Goal: Task Accomplishment & Management: Use online tool/utility

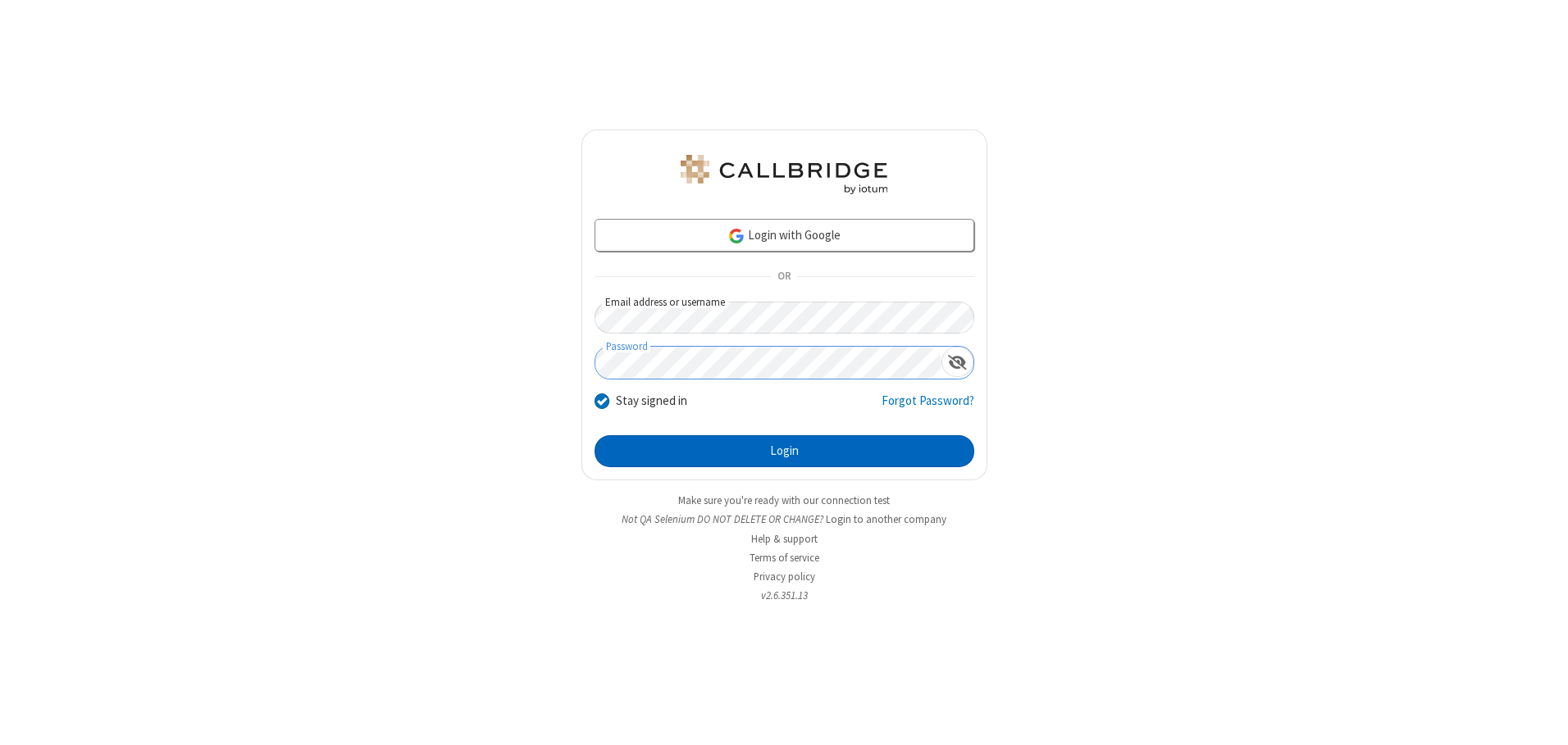
click at [784, 451] on button "Login" at bounding box center [784, 452] width 380 height 33
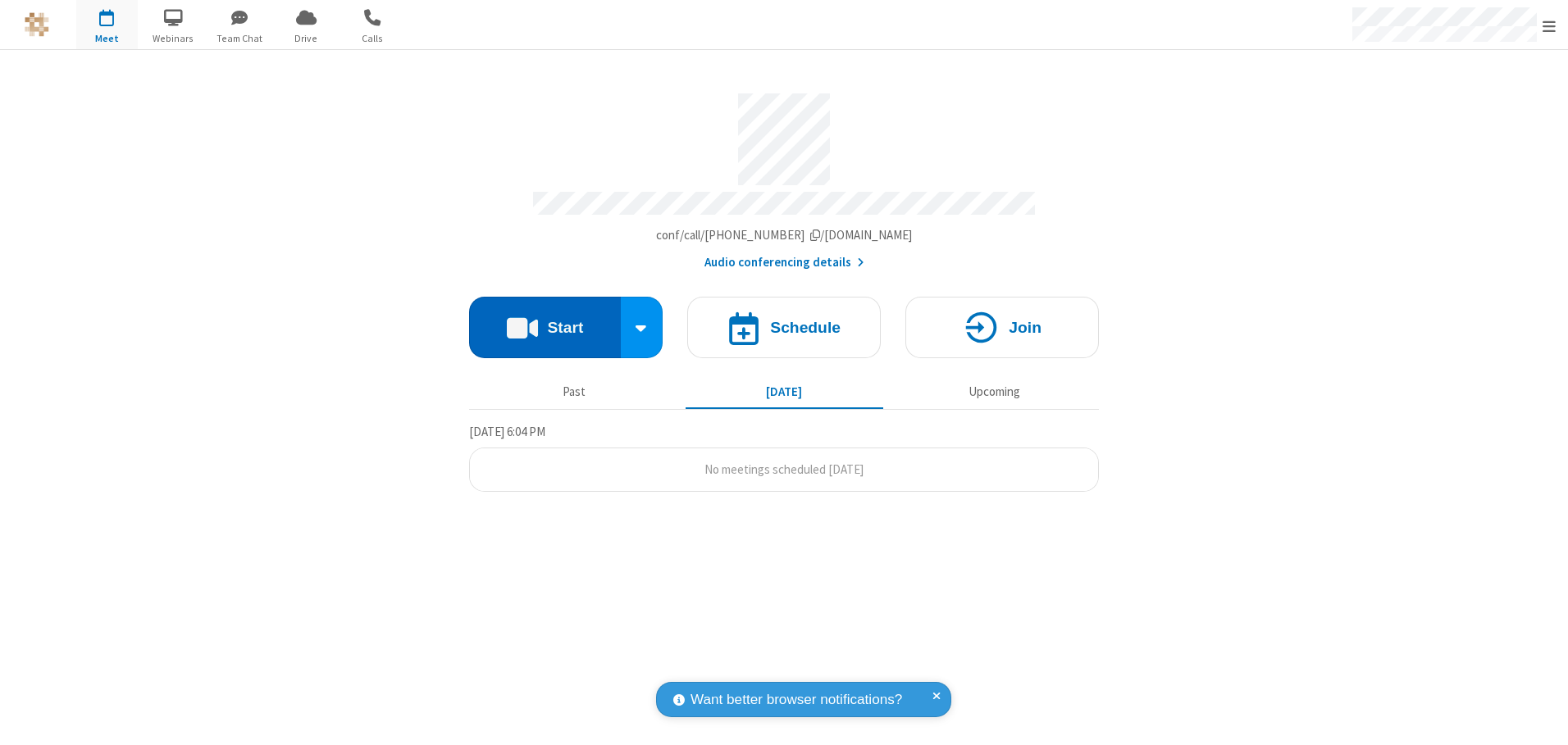
click at [545, 321] on button "Start" at bounding box center [545, 327] width 152 height 62
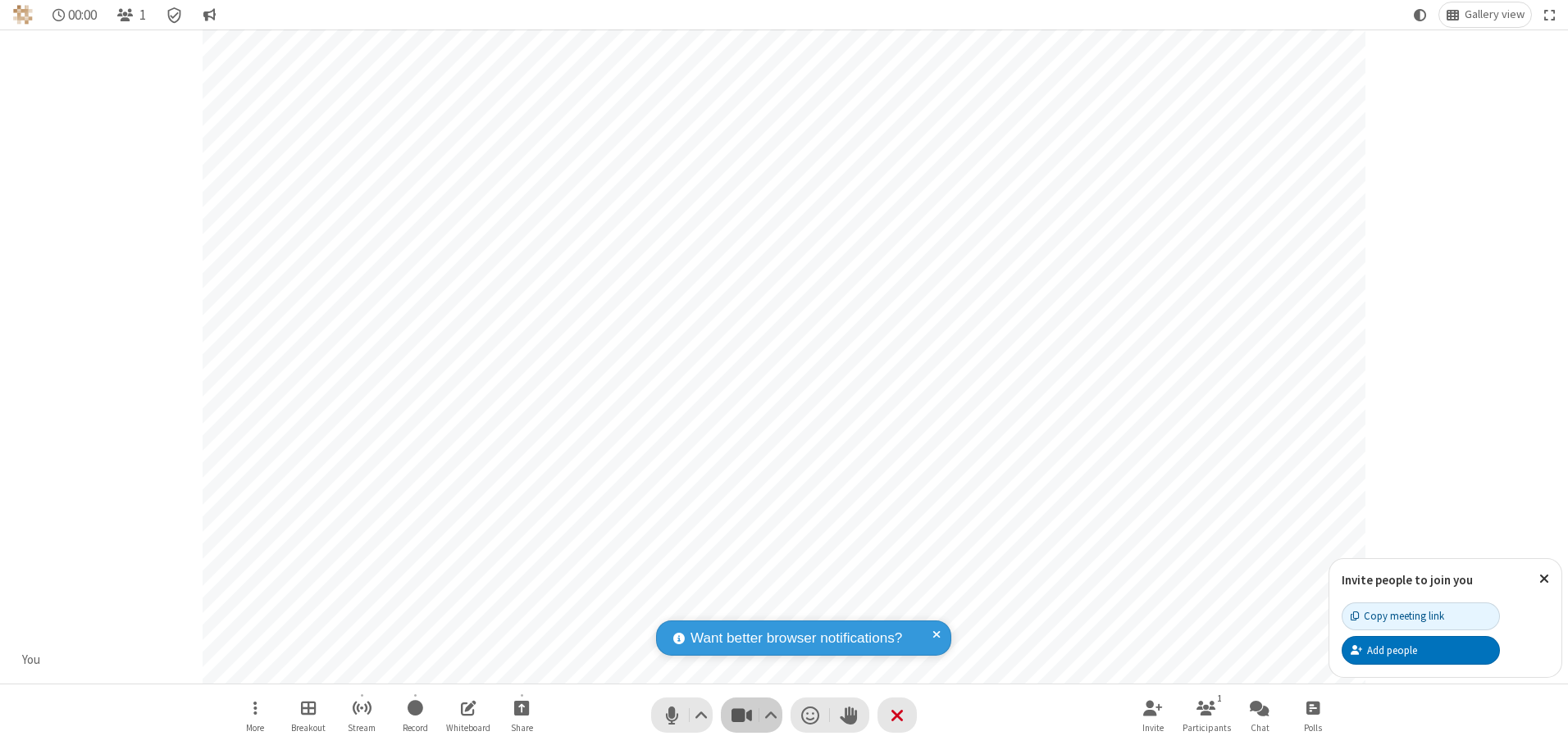
click at [742, 715] on span "Stop video (Alt+V)" at bounding box center [741, 715] width 24 height 23
click at [742, 715] on span "Start video (Alt+V)" at bounding box center [741, 715] width 24 height 23
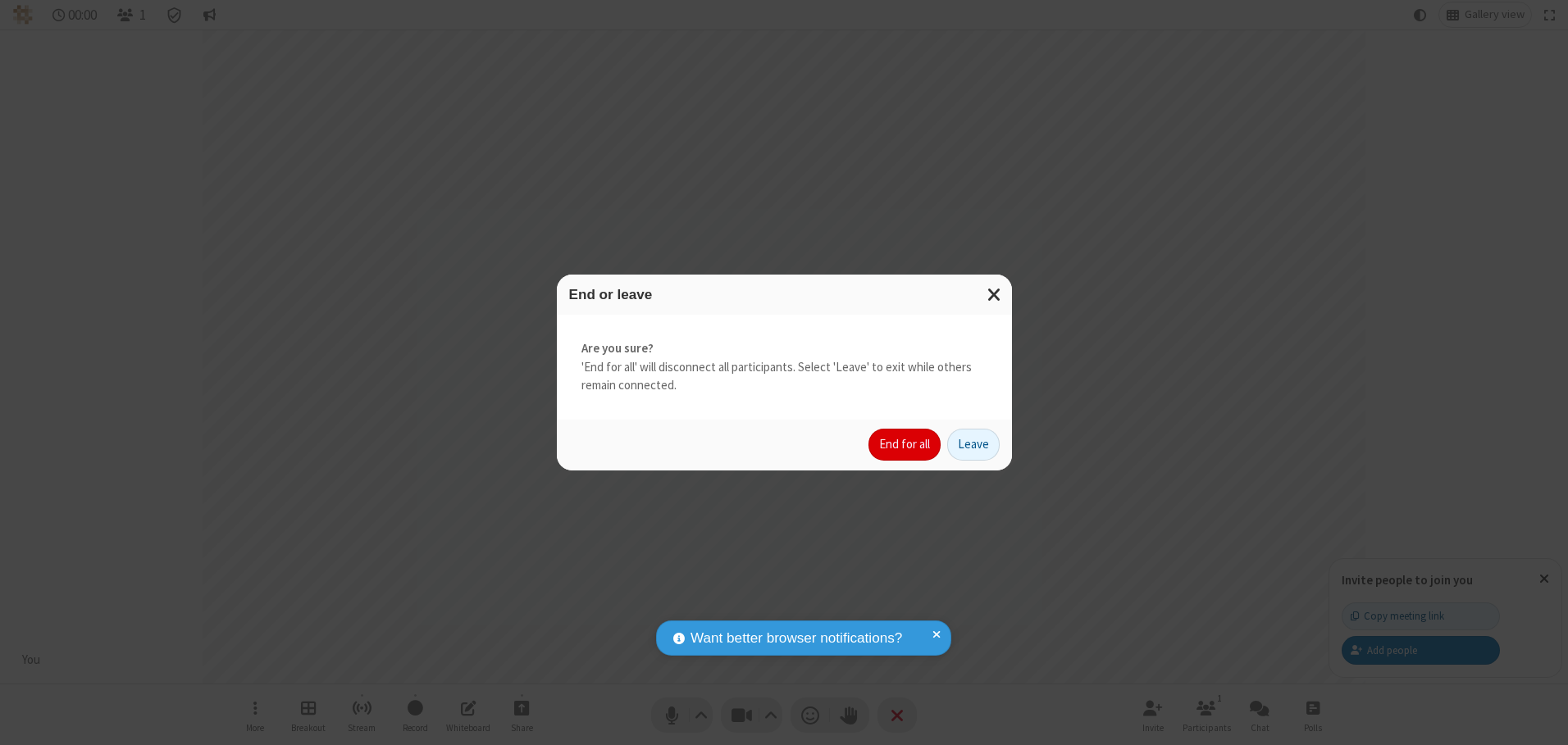
click at [905, 445] on button "End for all" at bounding box center [904, 445] width 72 height 33
